Goal: Information Seeking & Learning: Understand process/instructions

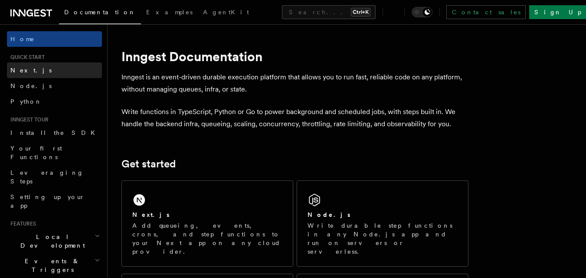
click at [30, 73] on link "Next.js" at bounding box center [54, 70] width 95 height 16
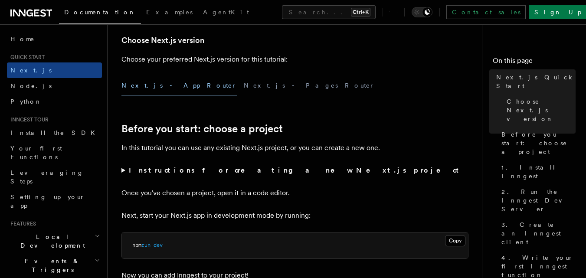
scroll to position [217, 0]
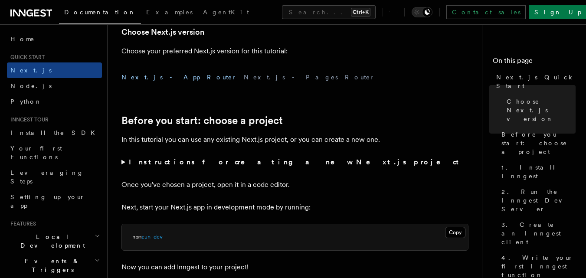
click at [123, 164] on summary "Instructions for creating a new Next.js project" at bounding box center [294, 162] width 347 height 12
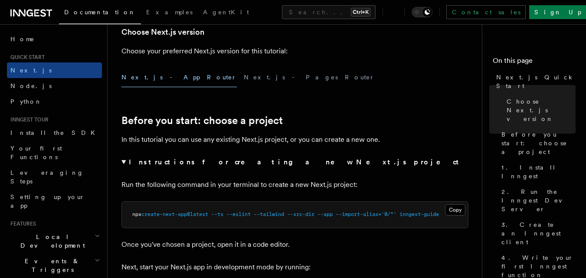
click at [122, 163] on summary "Instructions for creating a new Next.js project" at bounding box center [294, 162] width 347 height 12
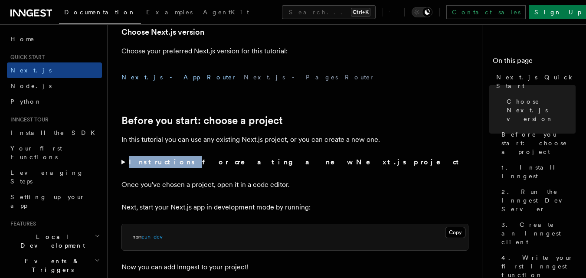
click at [122, 163] on summary "Instructions for creating a new Next.js project" at bounding box center [294, 162] width 347 height 12
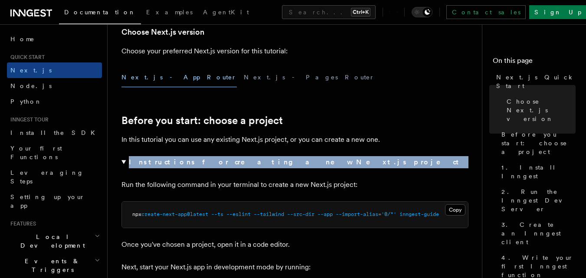
click at [122, 163] on summary "Instructions for creating a new Next.js project" at bounding box center [294, 162] width 347 height 12
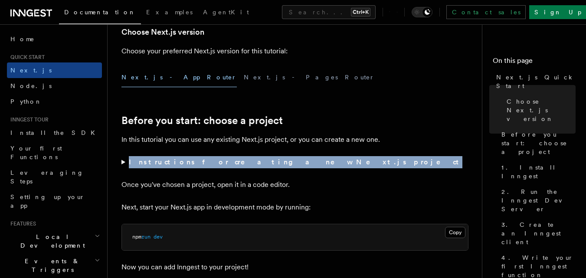
click at [122, 163] on summary "Instructions for creating a new Next.js project" at bounding box center [294, 162] width 347 height 12
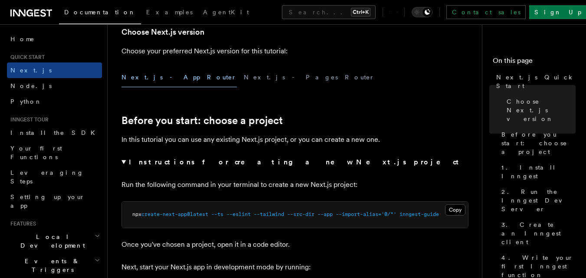
click at [122, 163] on summary "Instructions for creating a new Next.js project" at bounding box center [294, 162] width 347 height 12
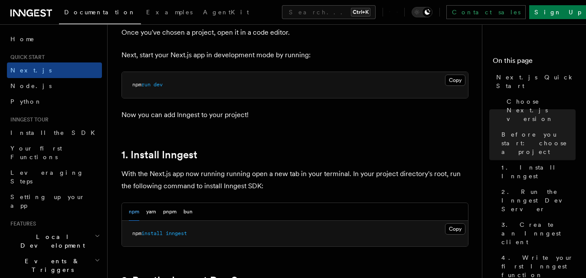
scroll to position [390, 0]
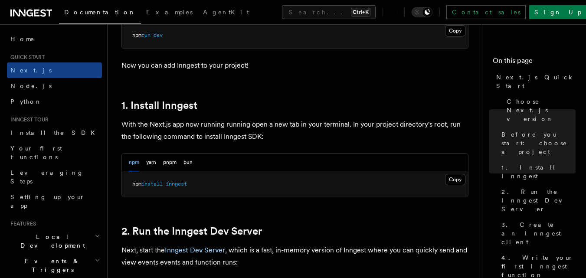
scroll to position [434, 0]
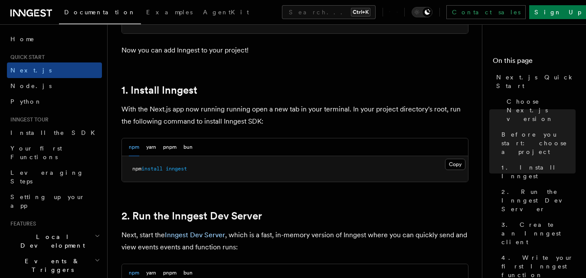
click at [194, 170] on pre "npm install inngest" at bounding box center [295, 169] width 346 height 26
drag, startPoint x: 194, startPoint y: 170, endPoint x: 170, endPoint y: 172, distance: 23.9
click at [170, 172] on pre "npm install inngest" at bounding box center [295, 169] width 346 height 26
copy span "inngest"
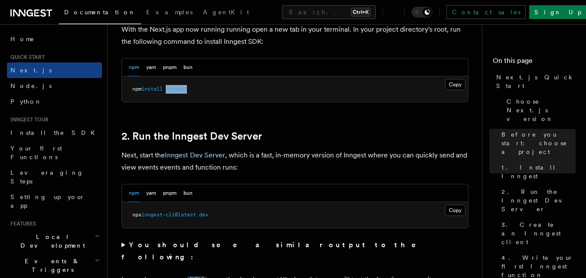
scroll to position [564, 0]
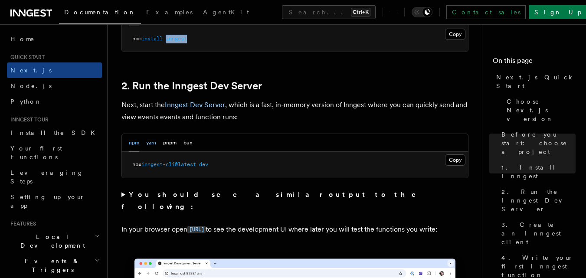
click at [155, 144] on button "yarn" at bounding box center [151, 143] width 10 height 18
click at [447, 161] on button "Copy Copied" at bounding box center [455, 159] width 20 height 11
click at [135, 142] on button "npm" at bounding box center [134, 143] width 10 height 18
click at [154, 145] on button "yarn" at bounding box center [151, 143] width 10 height 18
click at [179, 143] on div "npm yarn pnpm bun" at bounding box center [161, 143] width 64 height 18
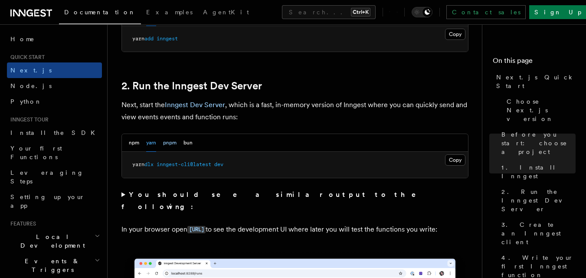
click at [171, 144] on button "pnpm" at bounding box center [169, 143] width 13 height 18
click at [150, 143] on button "yarn" at bounding box center [151, 143] width 10 height 18
click at [134, 142] on button "npm" at bounding box center [134, 143] width 10 height 18
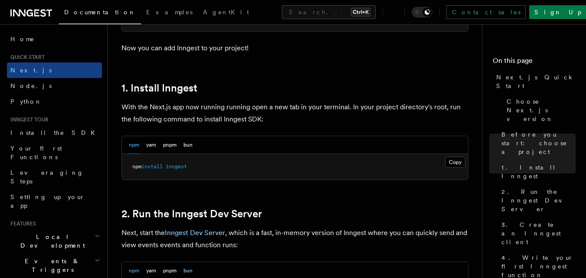
scroll to position [434, 0]
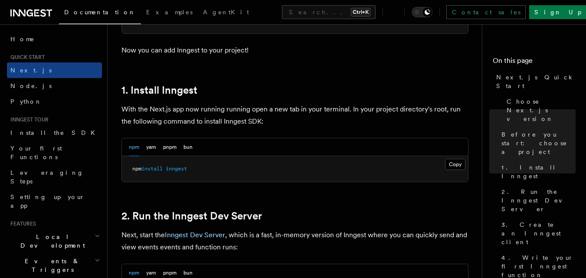
click at [159, 149] on div "npm yarn pnpm bun" at bounding box center [161, 147] width 64 height 18
click at [137, 149] on button "npm" at bounding box center [134, 147] width 10 height 18
click at [152, 150] on button "yarn" at bounding box center [151, 147] width 10 height 18
click at [136, 152] on button "npm" at bounding box center [134, 147] width 10 height 18
click at [149, 151] on button "yarn" at bounding box center [151, 147] width 10 height 18
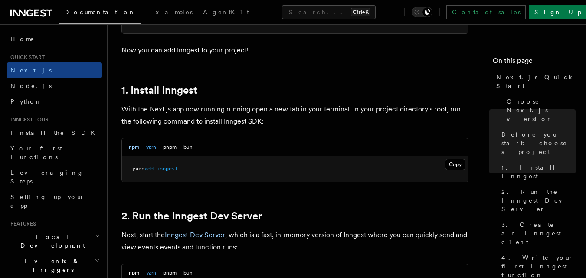
click at [130, 151] on button "npm" at bounding box center [134, 147] width 10 height 18
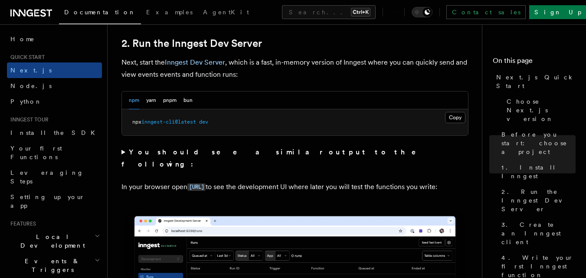
scroll to position [607, 0]
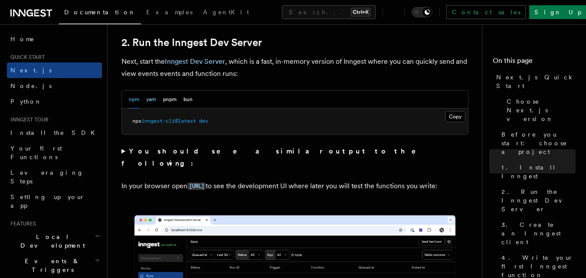
click at [153, 98] on button "yarn" at bounding box center [151, 100] width 10 height 18
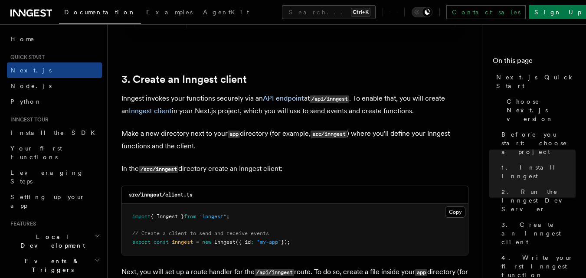
scroll to position [1041, 0]
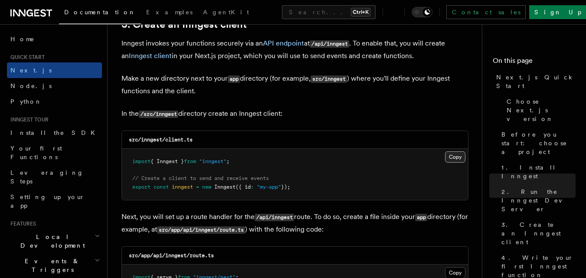
click at [451, 161] on button "Copy Copied" at bounding box center [455, 156] width 20 height 11
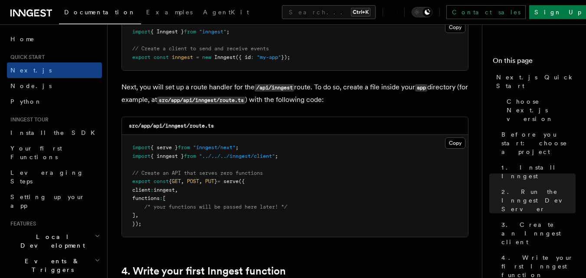
scroll to position [1171, 0]
click at [451, 142] on button "Copy Copied" at bounding box center [455, 142] width 20 height 11
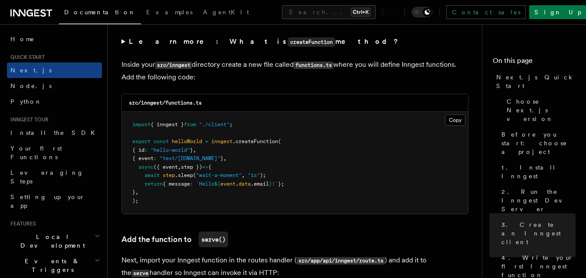
scroll to position [1518, 0]
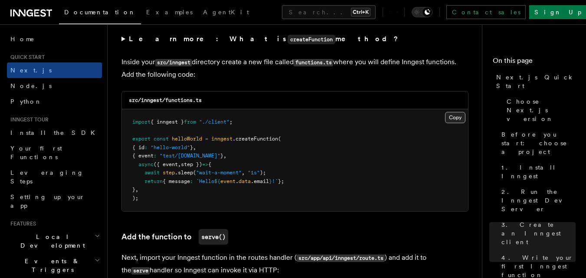
click at [451, 120] on button "Copy Copied" at bounding box center [455, 117] width 20 height 11
